Goal: Complete application form

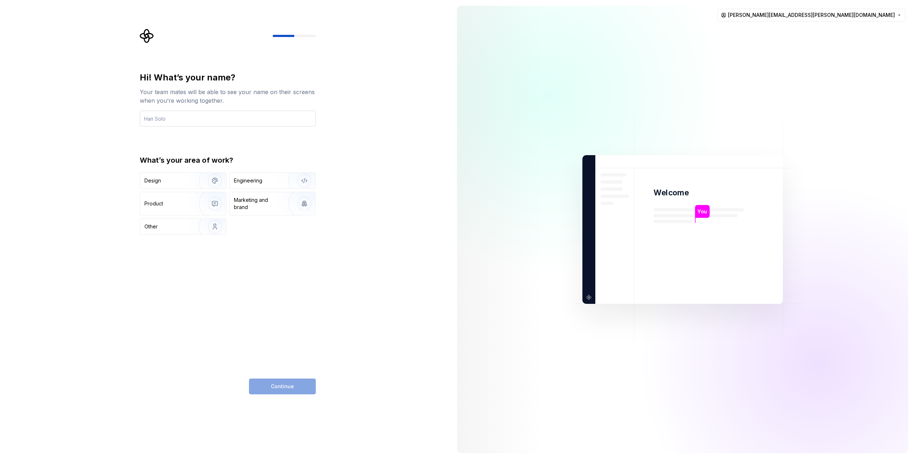
click at [177, 121] on input "text" at bounding box center [228, 119] width 176 height 16
click at [233, 119] on input "text" at bounding box center [228, 119] width 176 height 16
type input "[PERSON_NAME]"
click at [205, 184] on img "button" at bounding box center [210, 181] width 46 height 48
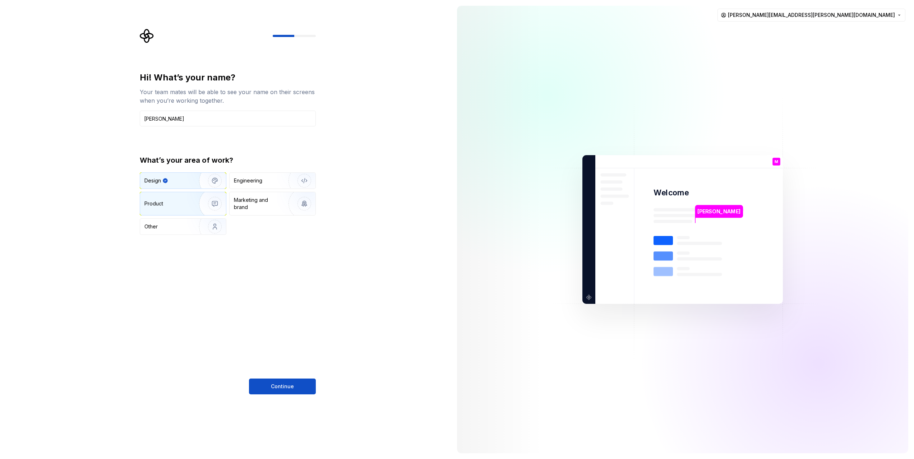
click at [203, 208] on img "button" at bounding box center [210, 204] width 46 height 48
click at [200, 185] on img "button" at bounding box center [210, 181] width 46 height 48
click at [278, 388] on span "Continue" at bounding box center [282, 386] width 23 height 7
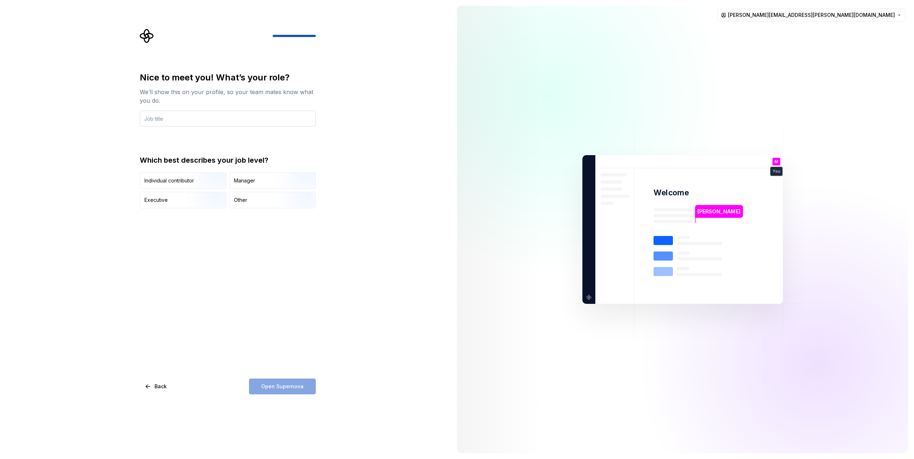
click at [255, 118] on input "text" at bounding box center [228, 119] width 176 height 16
type input "D"
type input "Senior UX designer"
click at [194, 183] on img "button" at bounding box center [209, 190] width 46 height 48
click at [299, 392] on button "Open Supernova" at bounding box center [282, 387] width 67 height 16
